Goal: Use online tool/utility: Utilize a website feature to perform a specific function

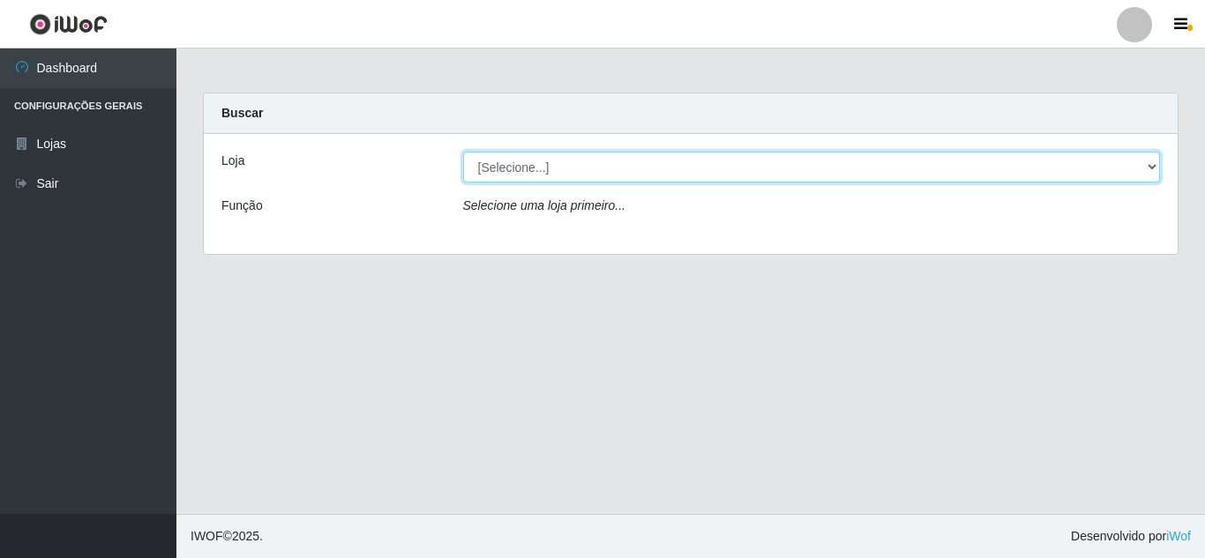
click at [1150, 171] on select "[Selecione...] Queiroz [GEOGRAPHIC_DATA] - [GEOGRAPHIC_DATA]" at bounding box center [812, 167] width 698 height 31
select select "462"
click at [463, 152] on select "[Selecione...] Queiroz [GEOGRAPHIC_DATA] - [GEOGRAPHIC_DATA]" at bounding box center [812, 167] width 698 height 31
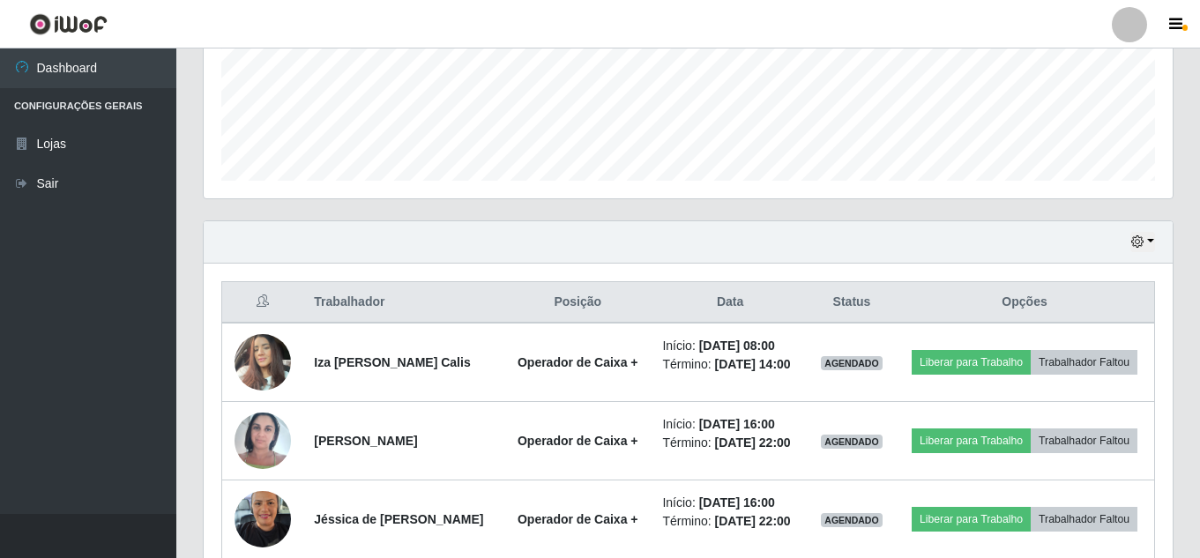
scroll to position [529, 0]
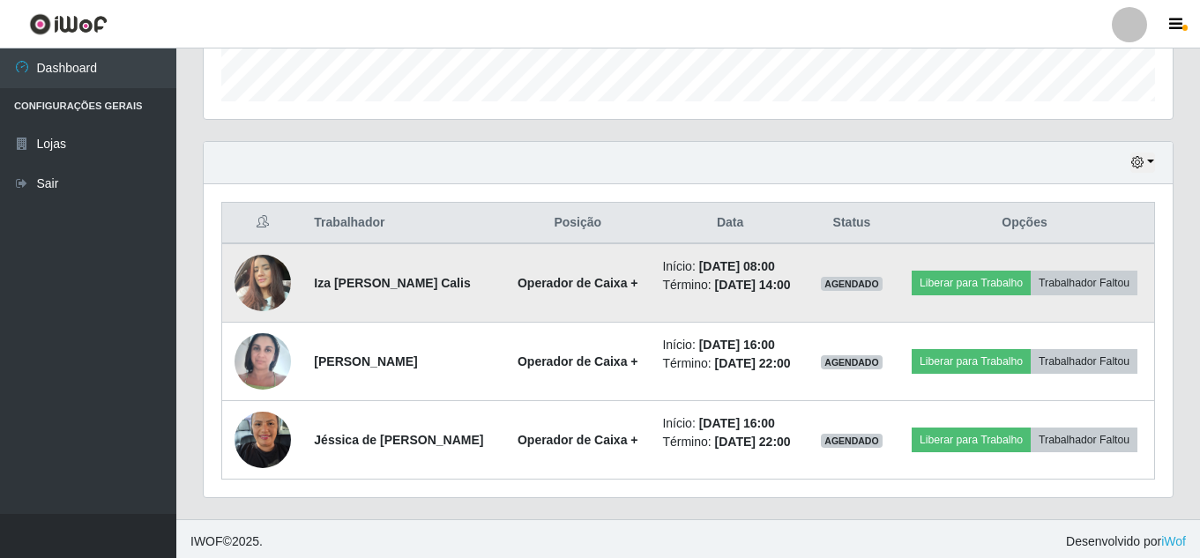
click at [276, 272] on img at bounding box center [263, 282] width 56 height 75
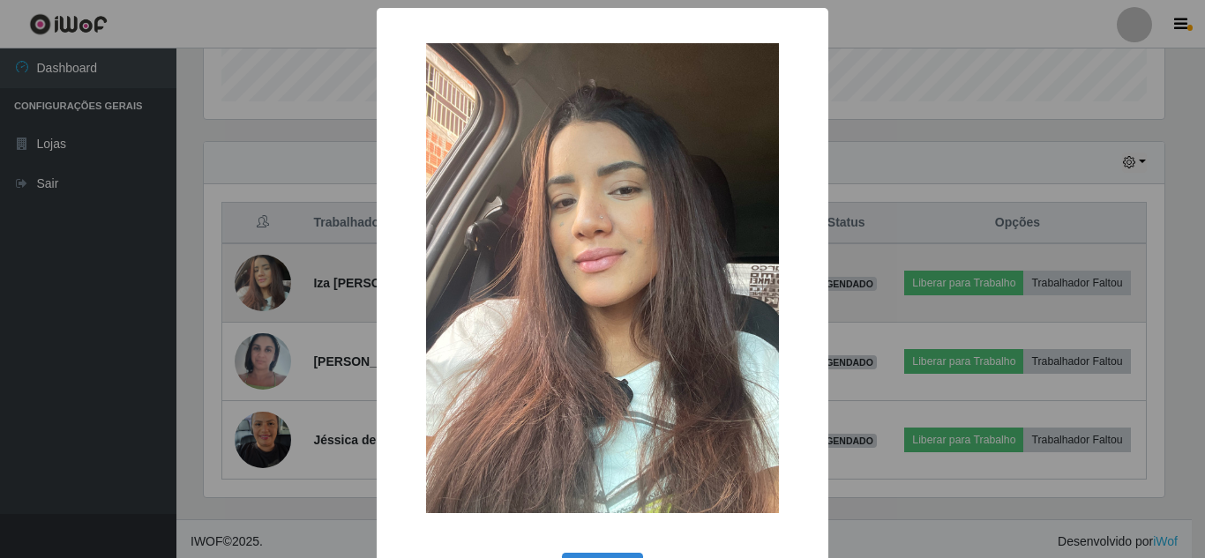
click at [276, 272] on div "× OK Cancel" at bounding box center [602, 279] width 1205 height 558
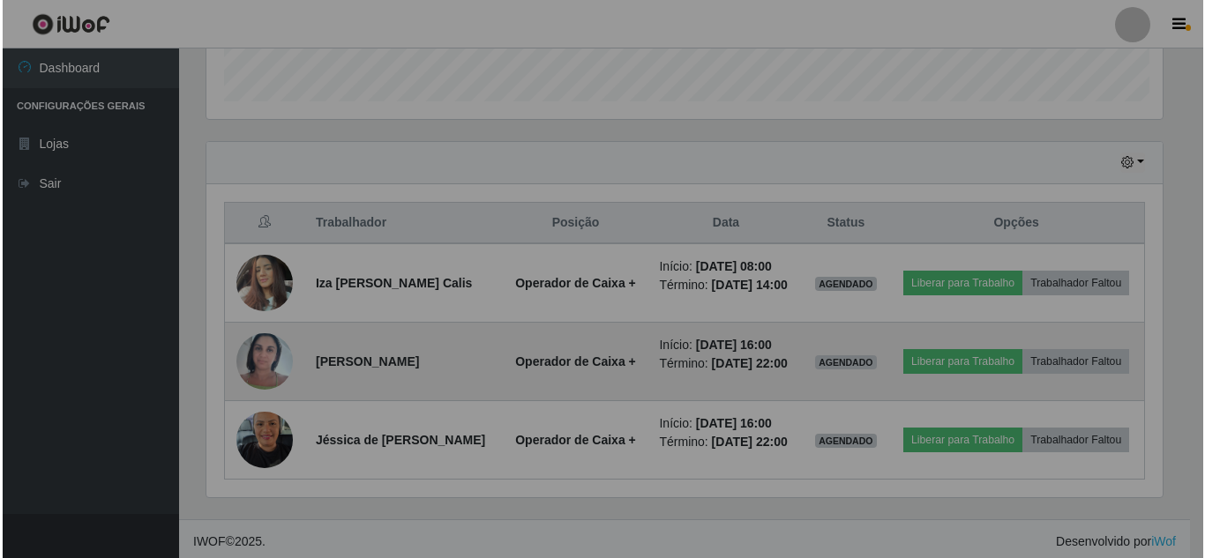
scroll to position [366, 969]
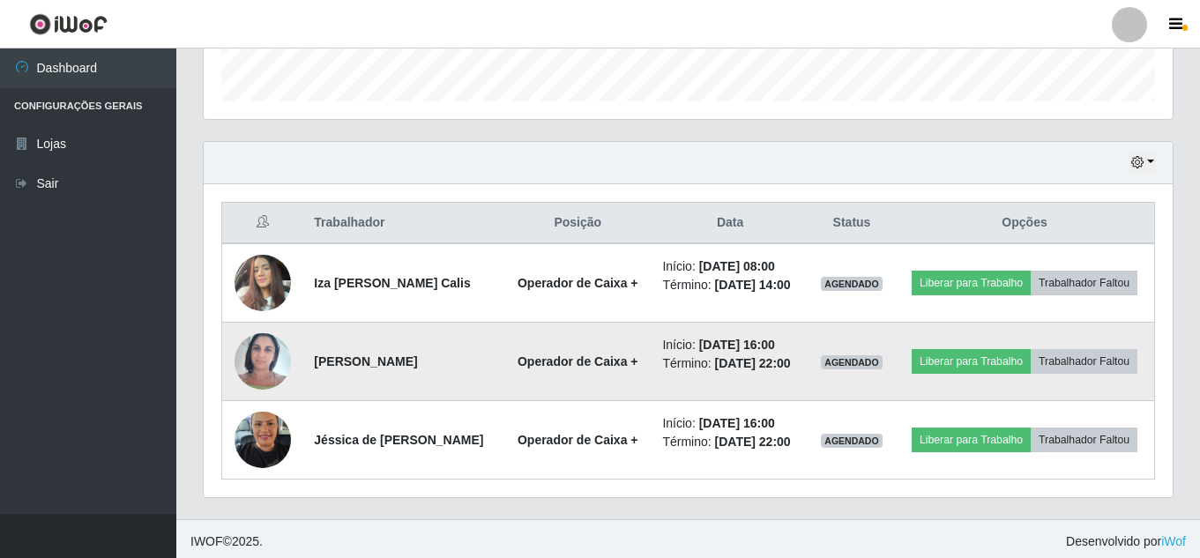
click at [273, 382] on img at bounding box center [263, 361] width 56 height 75
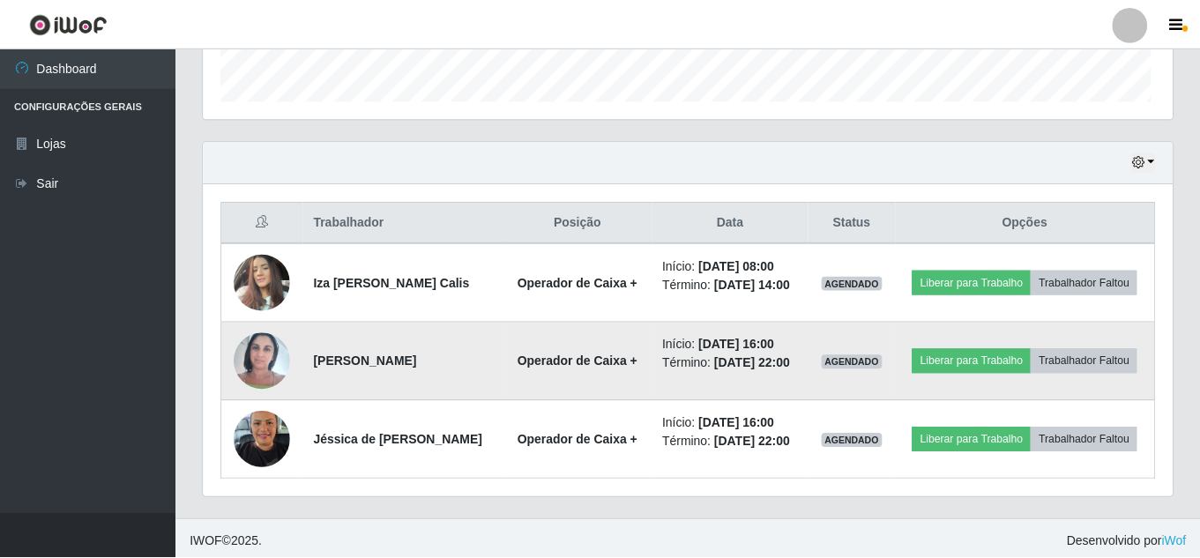
scroll to position [366, 961]
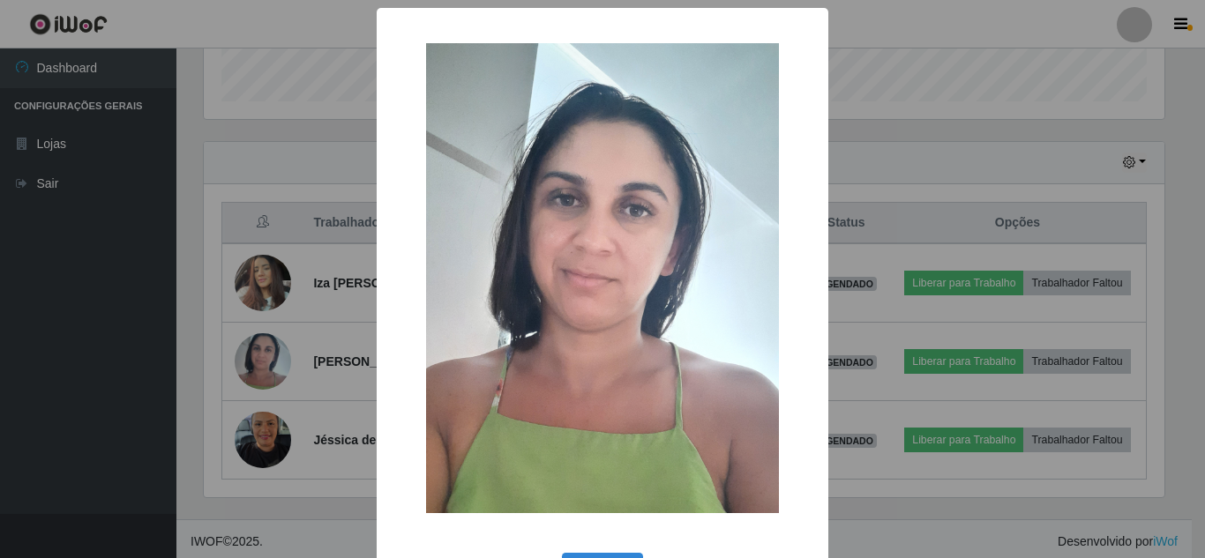
click at [277, 483] on div "× OK Cancel" at bounding box center [602, 279] width 1205 height 558
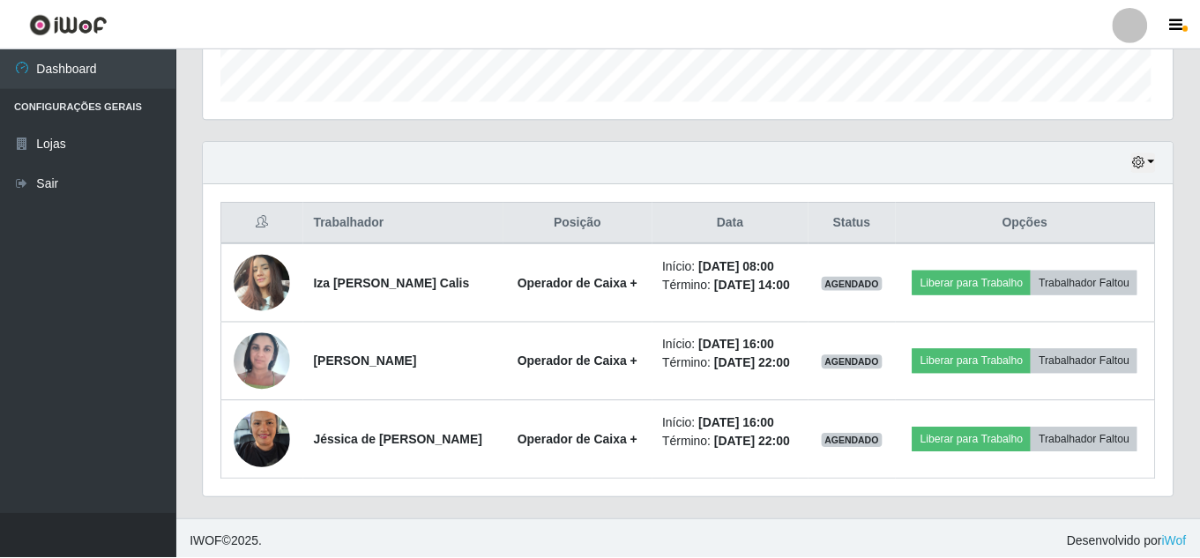
scroll to position [366, 969]
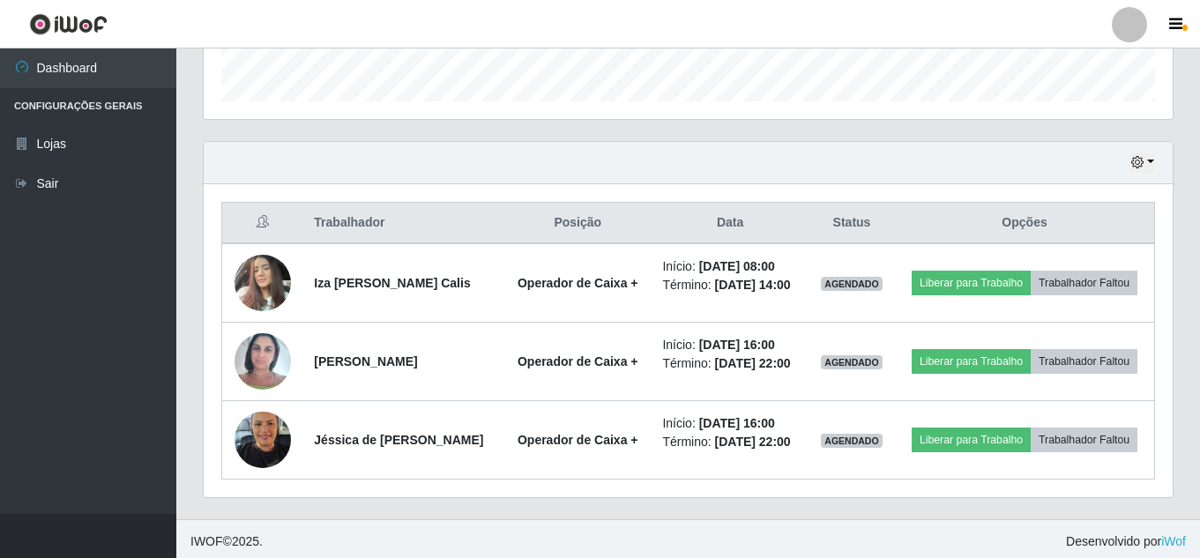
click at [277, 477] on img at bounding box center [263, 439] width 56 height 75
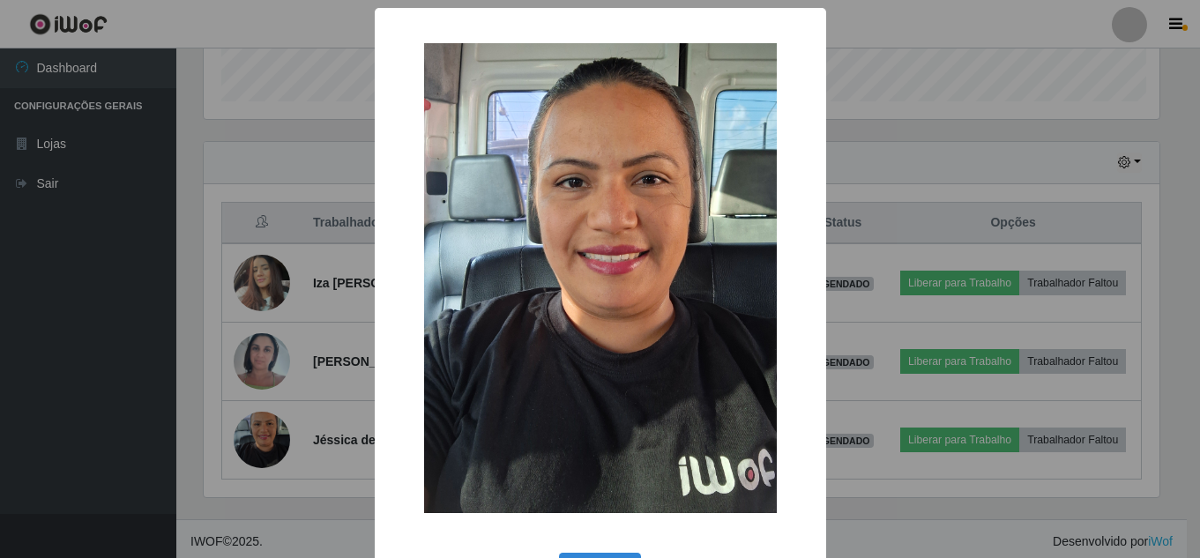
scroll to position [366, 961]
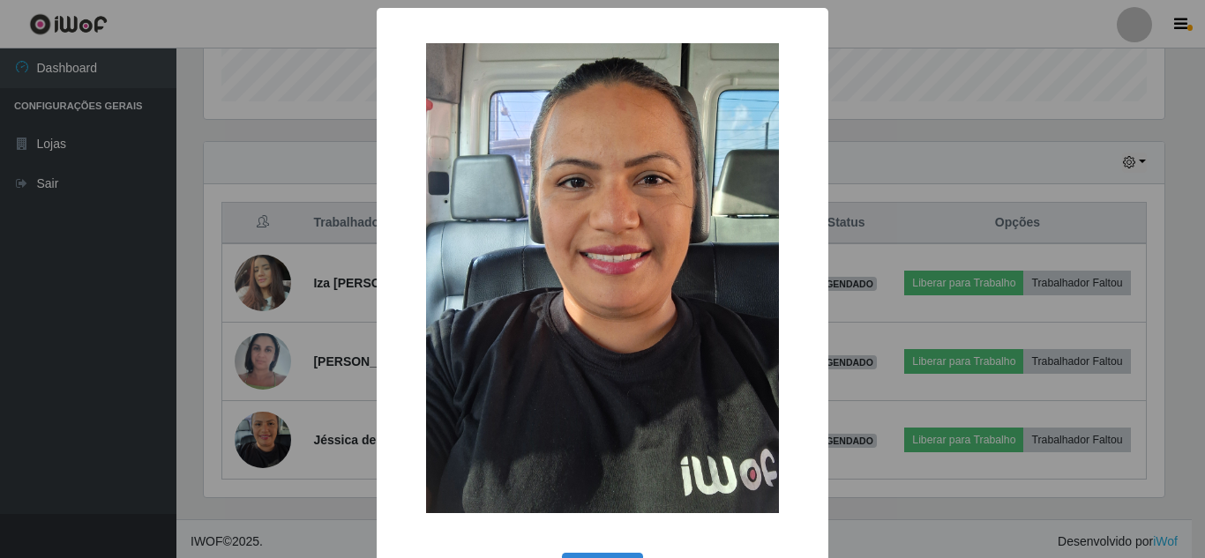
click at [956, 136] on div "× OK Cancel" at bounding box center [602, 279] width 1205 height 558
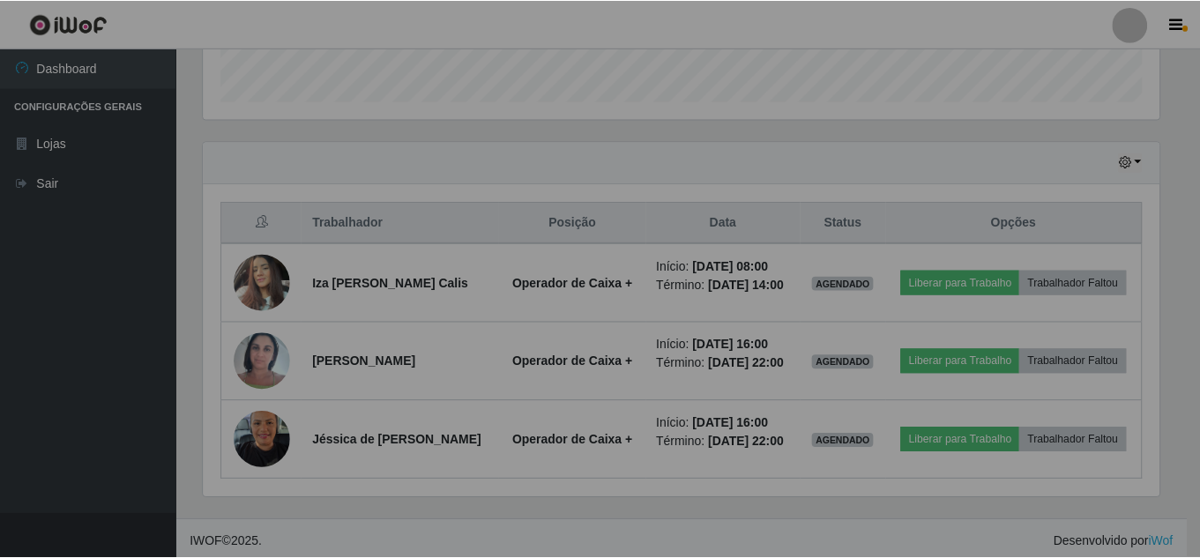
scroll to position [366, 969]
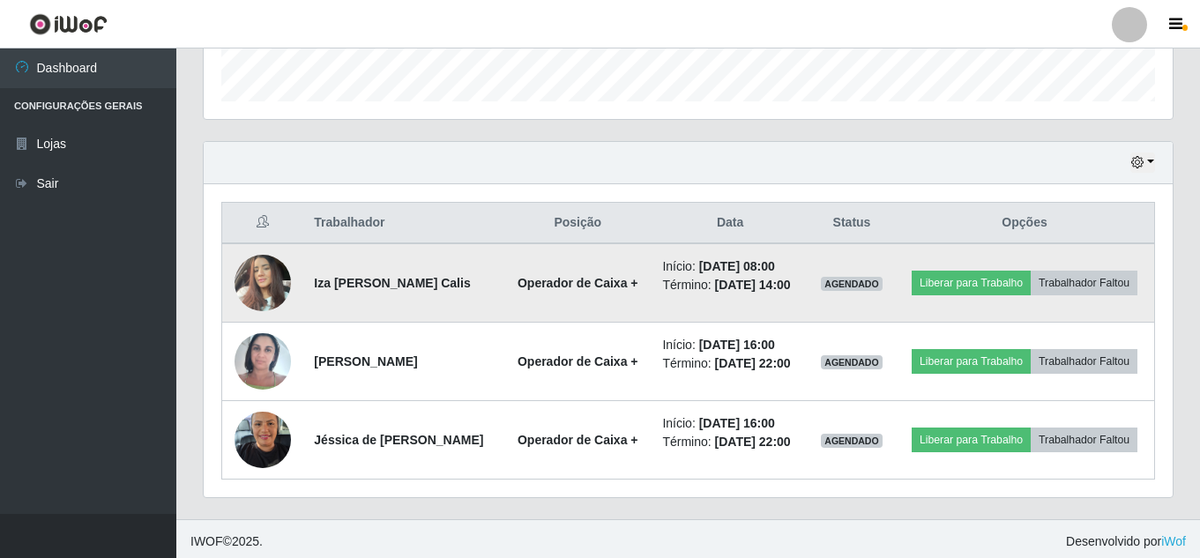
click at [268, 293] on img at bounding box center [263, 282] width 56 height 75
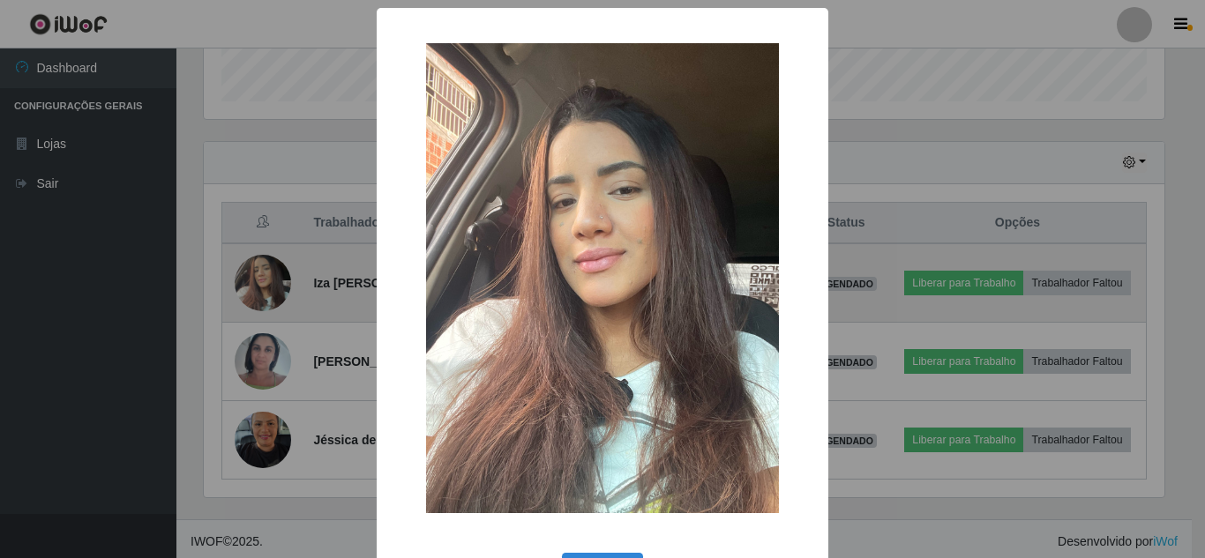
click at [268, 293] on div "× OK Cancel" at bounding box center [602, 279] width 1205 height 558
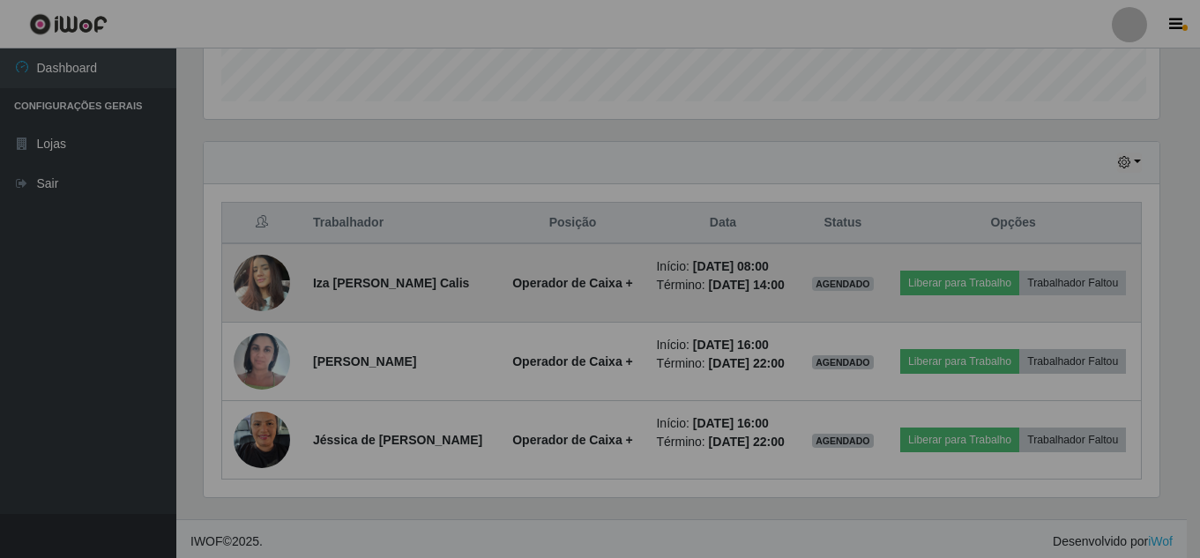
scroll to position [366, 969]
